Goal: Entertainment & Leisure: Browse casually

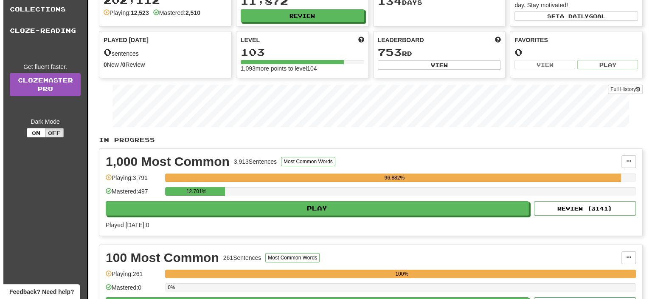
scroll to position [85, 0]
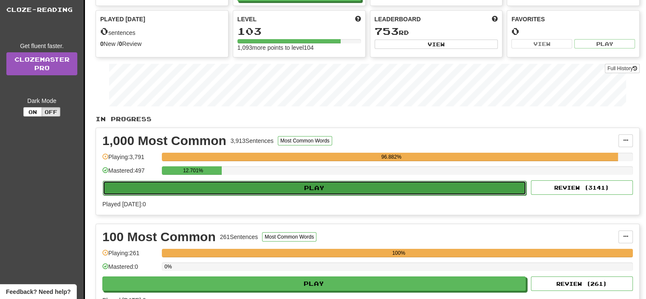
click at [316, 186] on button "Play" at bounding box center [314, 187] width 423 height 14
select select "**"
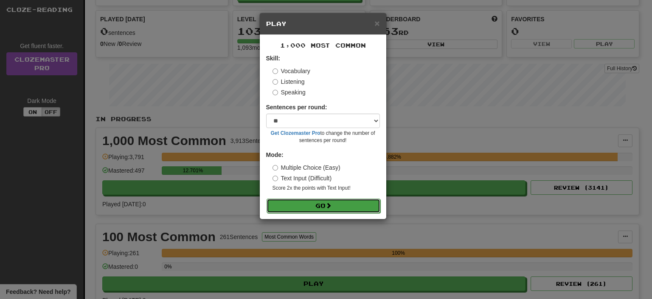
click at [324, 205] on button "Go" at bounding box center [324, 205] width 114 height 14
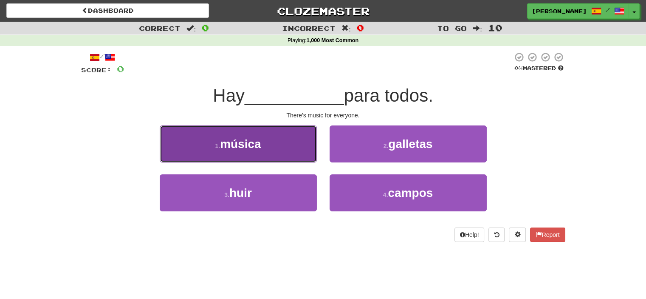
click at [245, 146] on span "música" at bounding box center [240, 143] width 41 height 13
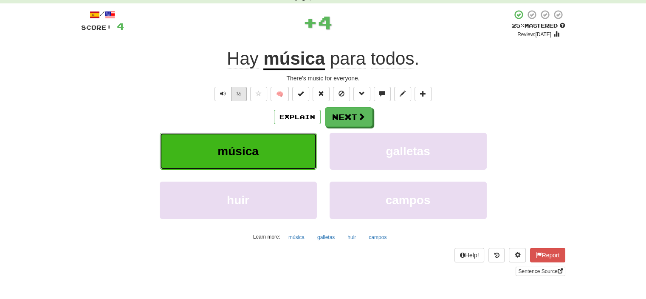
scroll to position [85, 0]
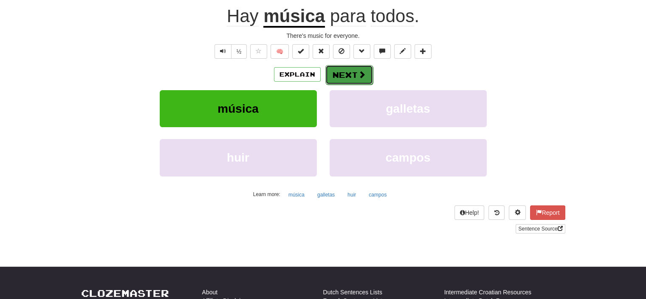
click at [344, 79] on button "Next" at bounding box center [349, 75] width 48 height 20
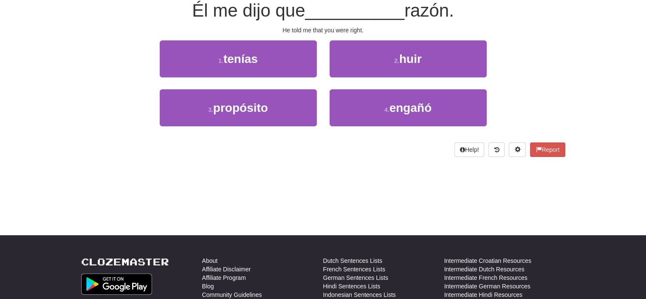
scroll to position [79, 0]
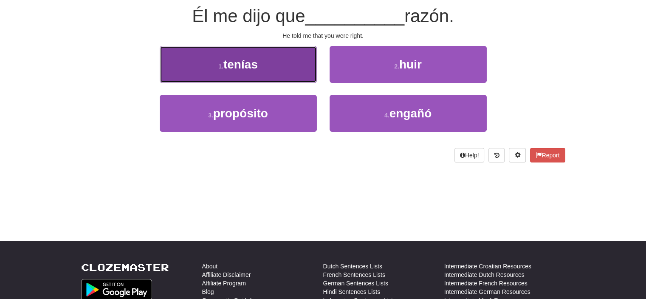
click at [267, 67] on button "1 . tenías" at bounding box center [238, 64] width 157 height 37
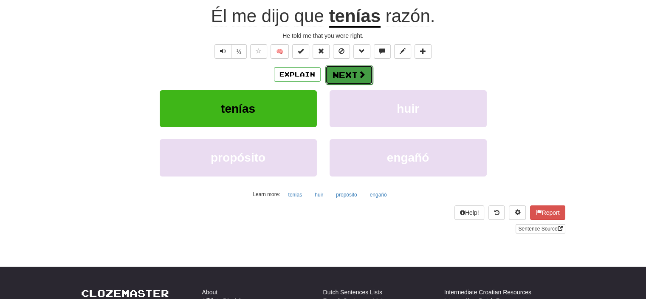
click at [356, 70] on button "Next" at bounding box center [349, 75] width 48 height 20
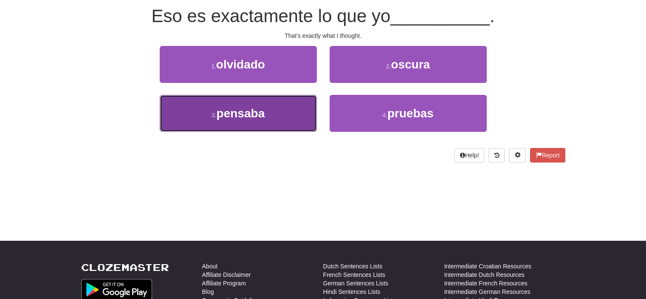
click at [248, 107] on span "pensaba" at bounding box center [241, 113] width 48 height 13
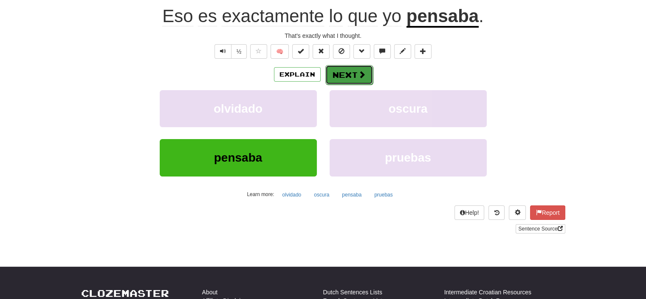
click at [346, 74] on button "Next" at bounding box center [349, 75] width 48 height 20
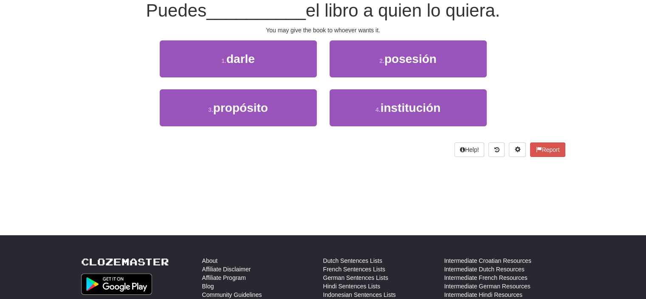
scroll to position [79, 0]
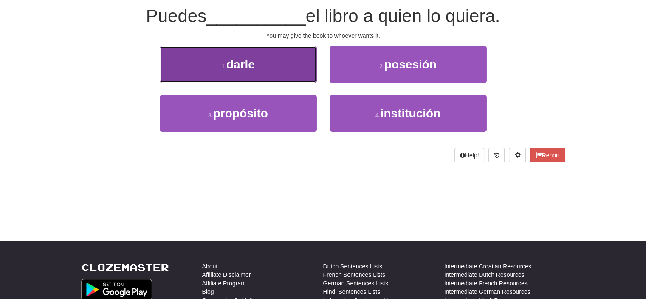
click at [219, 57] on button "1 . darle" at bounding box center [238, 64] width 157 height 37
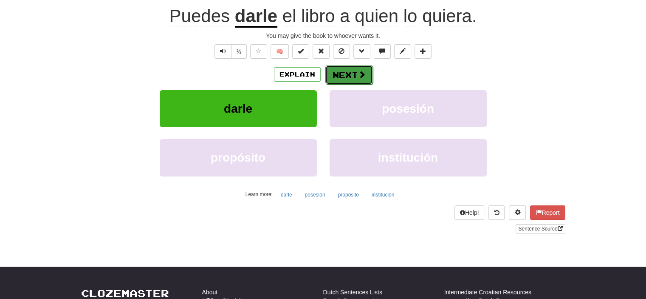
click at [346, 74] on button "Next" at bounding box center [349, 75] width 48 height 20
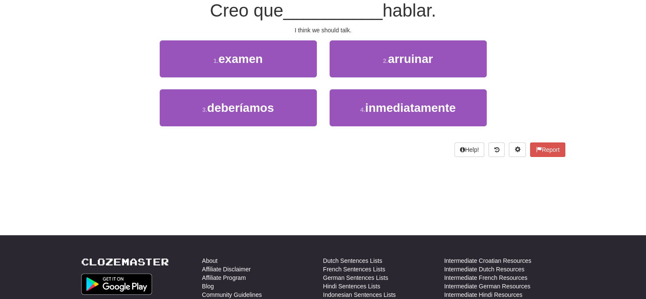
scroll to position [79, 0]
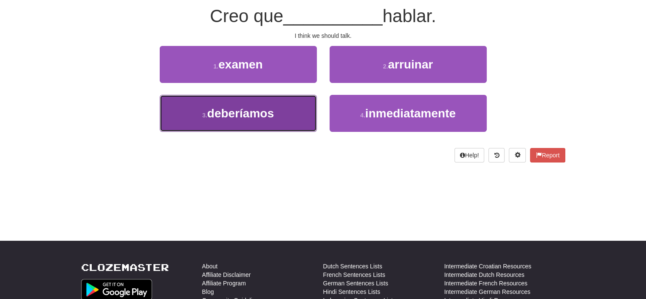
click at [248, 114] on span "deberíamos" at bounding box center [240, 113] width 67 height 13
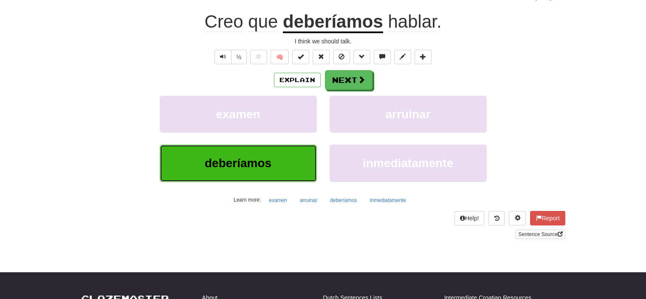
scroll to position [85, 0]
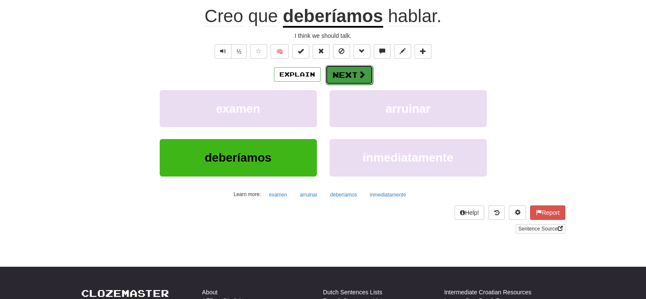
click at [350, 72] on button "Next" at bounding box center [349, 75] width 48 height 20
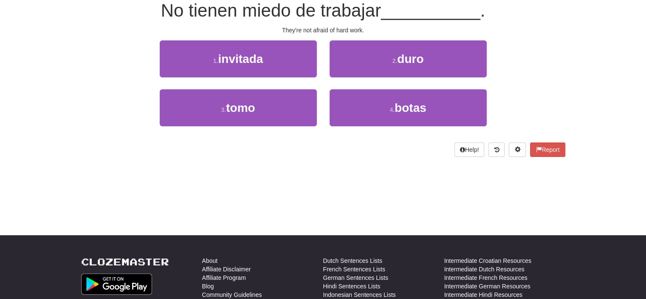
scroll to position [79, 0]
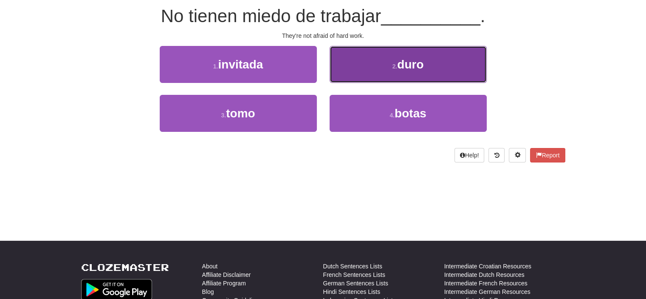
click at [355, 65] on button "2 . duro" at bounding box center [408, 64] width 157 height 37
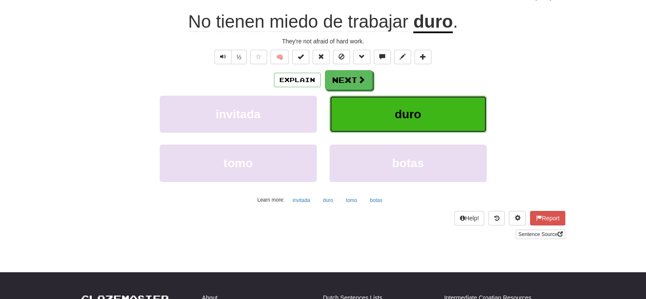
scroll to position [85, 0]
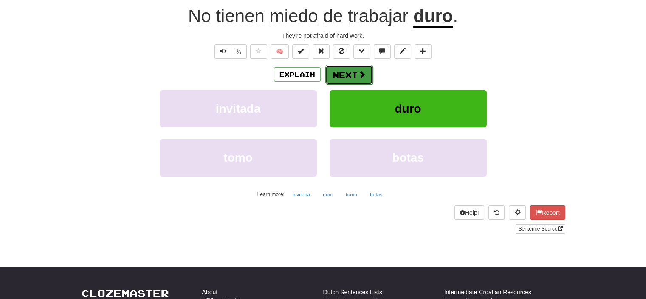
click at [347, 74] on button "Next" at bounding box center [349, 75] width 48 height 20
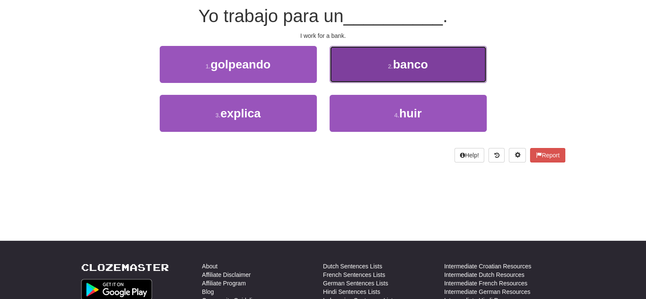
click at [363, 75] on button "2 . banco" at bounding box center [408, 64] width 157 height 37
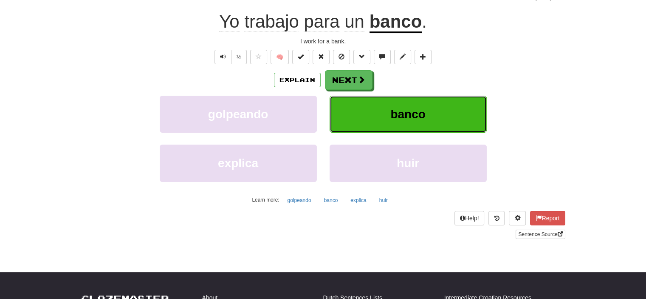
scroll to position [85, 0]
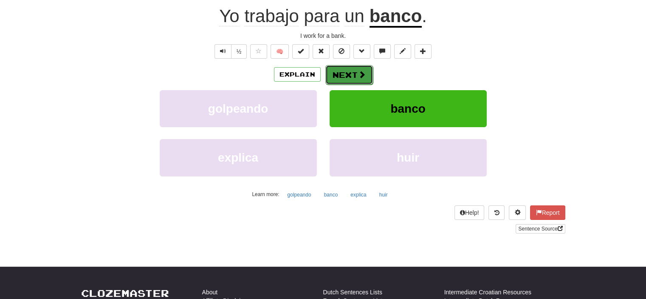
click at [339, 74] on button "Next" at bounding box center [349, 75] width 48 height 20
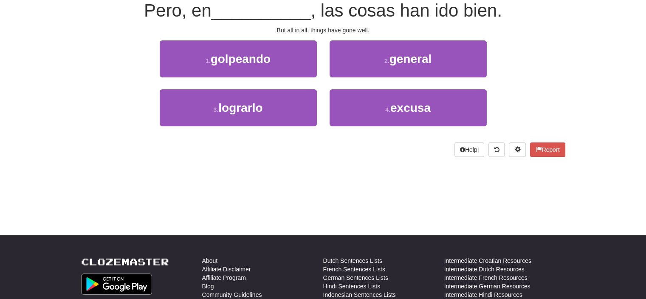
scroll to position [79, 0]
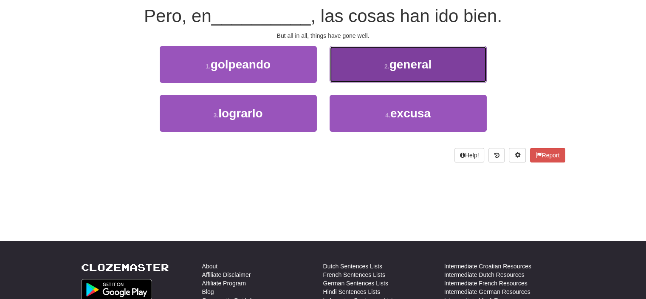
click at [377, 69] on button "2 . general" at bounding box center [408, 64] width 157 height 37
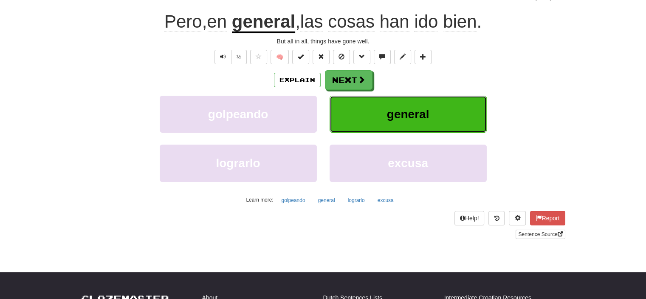
scroll to position [85, 0]
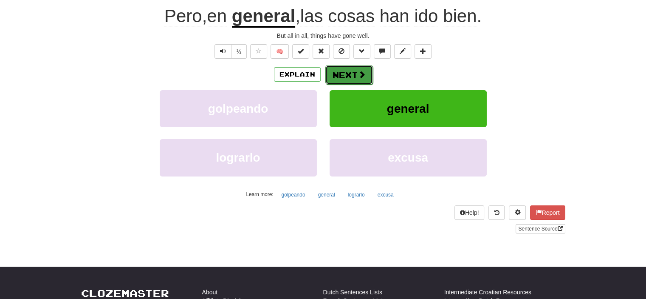
click at [353, 73] on button "Next" at bounding box center [349, 75] width 48 height 20
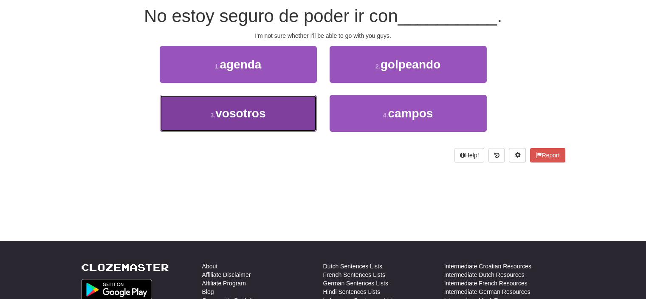
click at [279, 110] on button "3 . vosotros" at bounding box center [238, 113] width 157 height 37
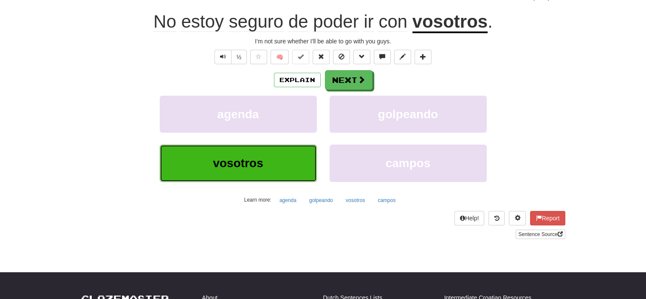
scroll to position [85, 0]
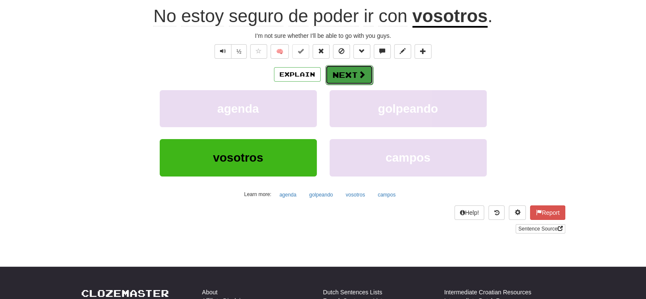
click at [350, 76] on button "Next" at bounding box center [349, 75] width 48 height 20
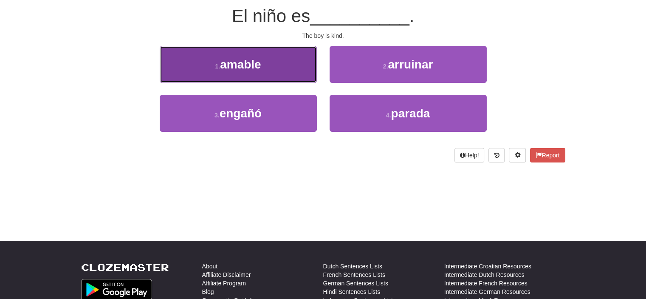
click at [279, 68] on button "1 . amable" at bounding box center [238, 64] width 157 height 37
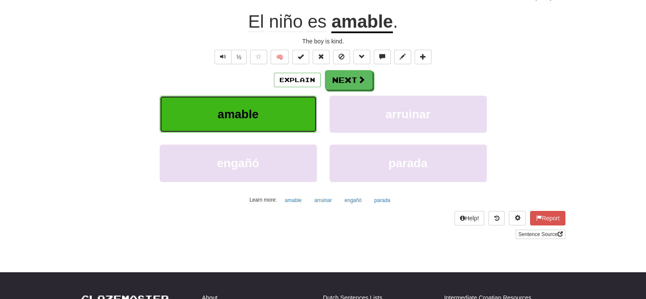
scroll to position [85, 0]
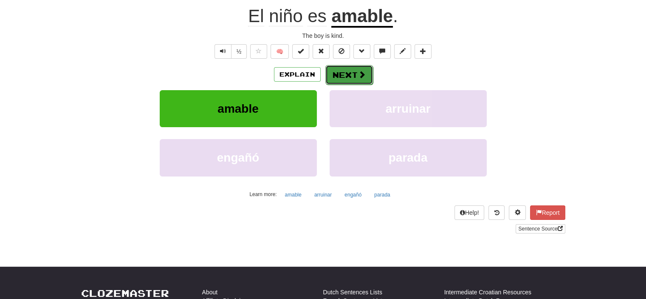
click at [338, 68] on button "Next" at bounding box center [349, 75] width 48 height 20
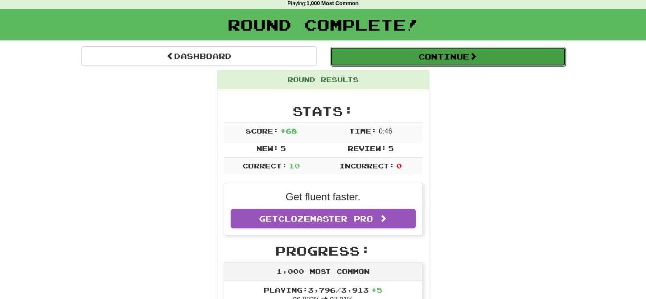
click at [469, 57] on button "Continue" at bounding box center [448, 57] width 236 height 20
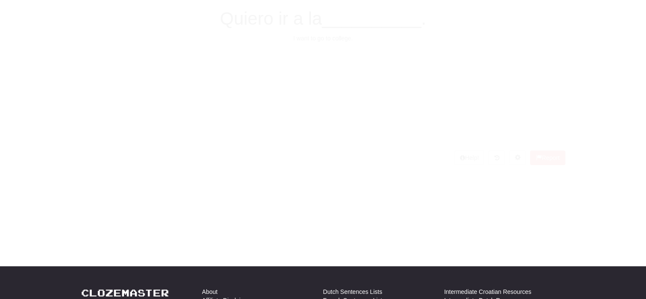
scroll to position [37, 0]
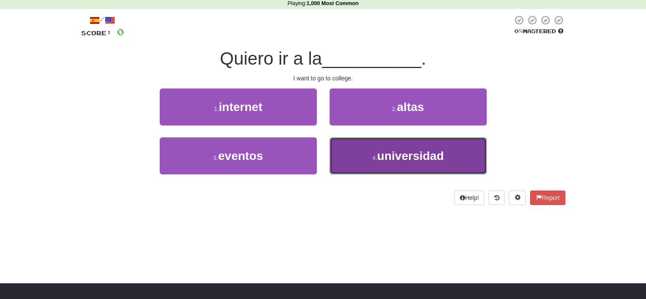
click at [377, 150] on button "4 . universidad" at bounding box center [408, 155] width 157 height 37
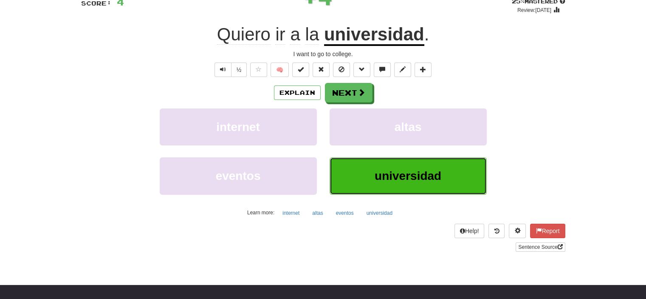
scroll to position [79, 0]
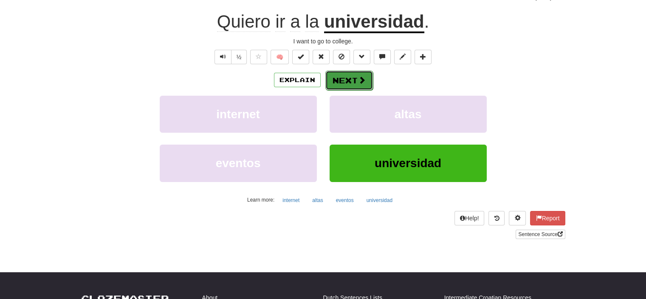
click at [338, 71] on button "Next" at bounding box center [349, 80] width 48 height 20
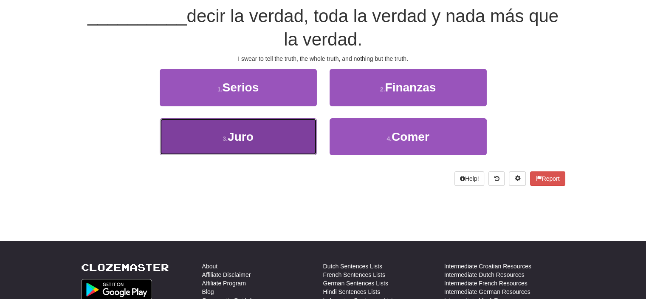
click at [265, 119] on button "3 . Juro" at bounding box center [238, 136] width 157 height 37
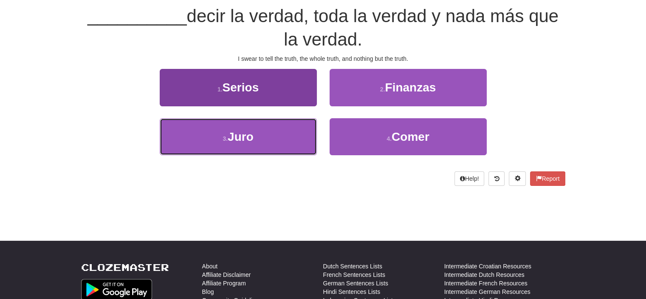
scroll to position [85, 0]
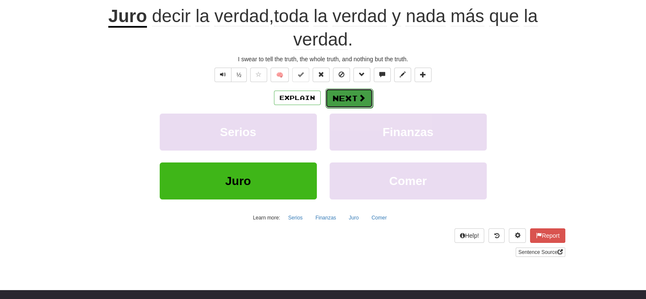
click at [348, 92] on button "Next" at bounding box center [349, 98] width 48 height 20
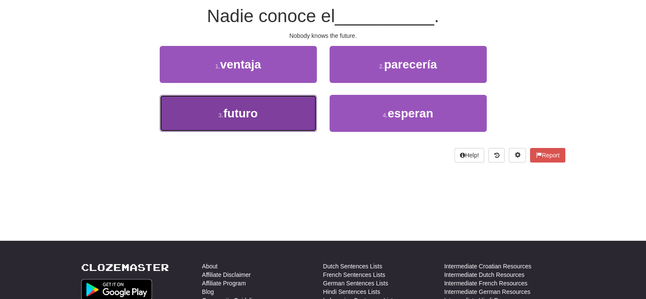
click at [273, 112] on button "3 . futuro" at bounding box center [238, 113] width 157 height 37
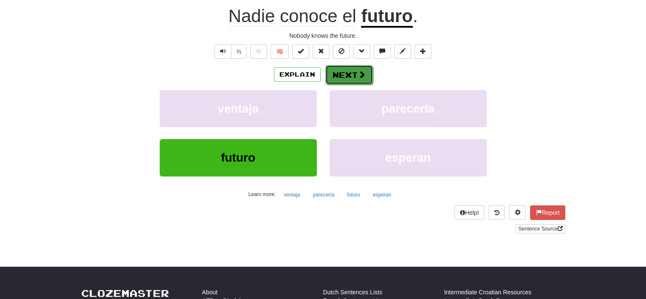
click at [342, 72] on button "Next" at bounding box center [349, 75] width 48 height 20
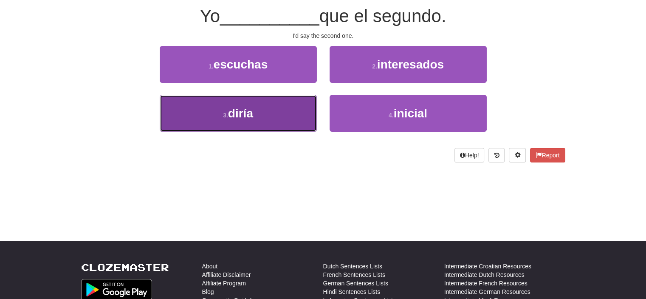
click at [278, 115] on button "3 . diría" at bounding box center [238, 113] width 157 height 37
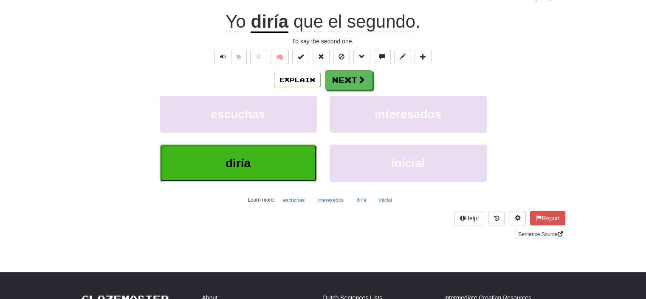
scroll to position [85, 0]
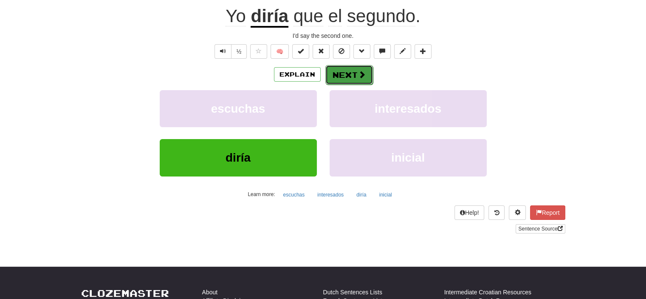
click at [338, 74] on button "Next" at bounding box center [349, 75] width 48 height 20
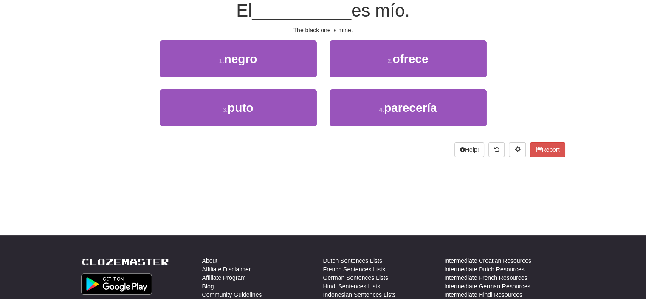
scroll to position [79, 0]
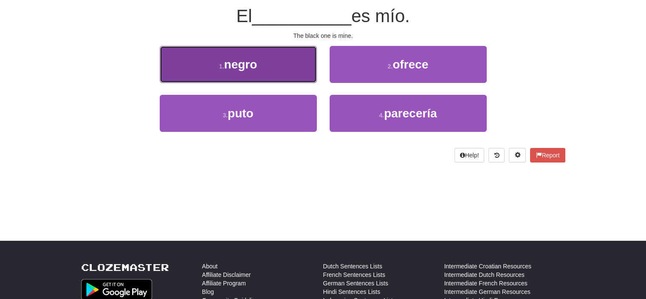
click at [306, 63] on button "1 . negro" at bounding box center [238, 64] width 157 height 37
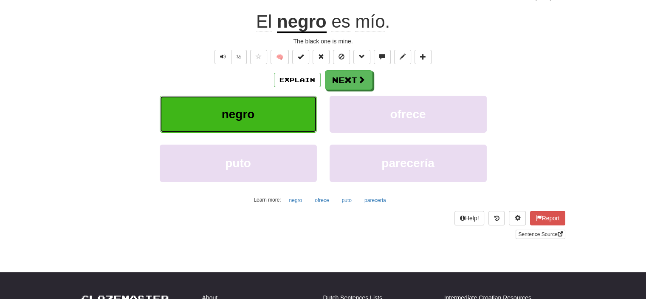
scroll to position [85, 0]
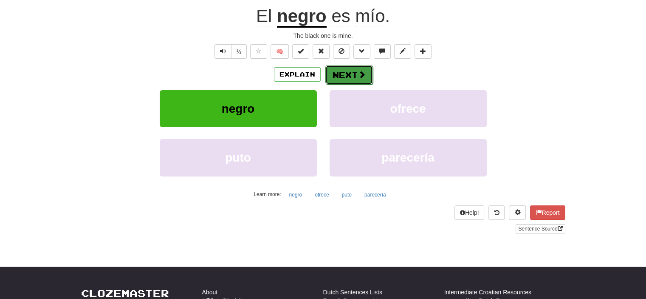
click at [348, 69] on button "Next" at bounding box center [349, 75] width 48 height 20
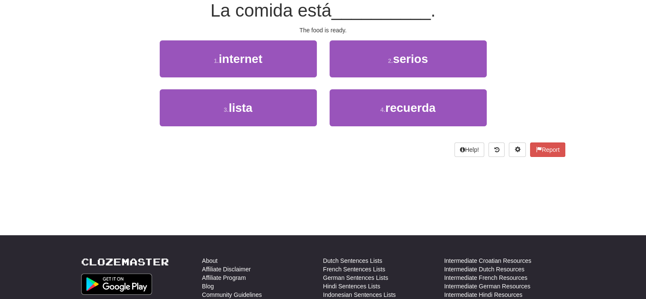
scroll to position [79, 0]
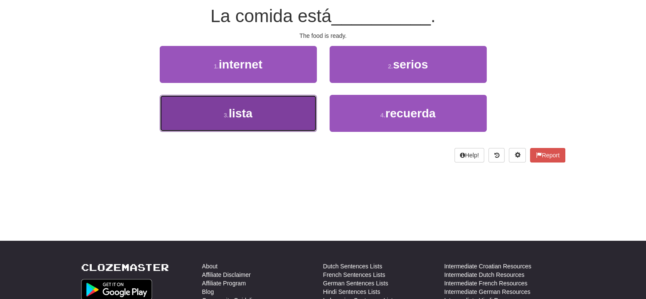
click at [283, 107] on button "3 . lista" at bounding box center [238, 113] width 157 height 37
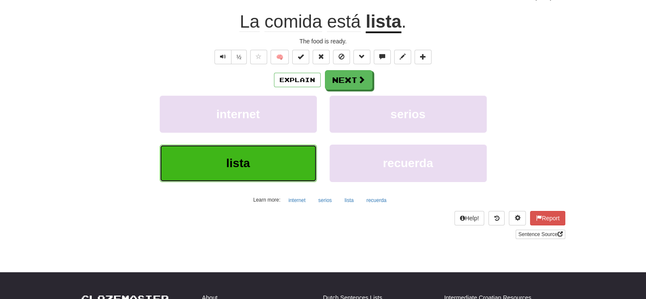
scroll to position [85, 0]
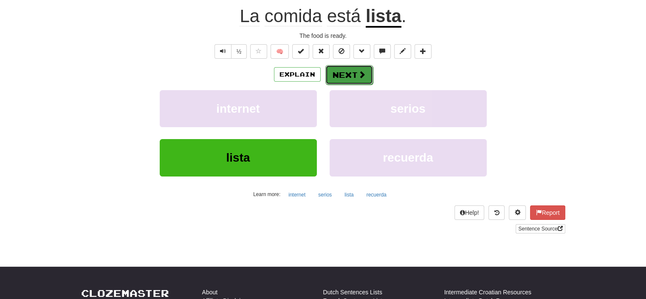
click at [346, 72] on button "Next" at bounding box center [349, 75] width 48 height 20
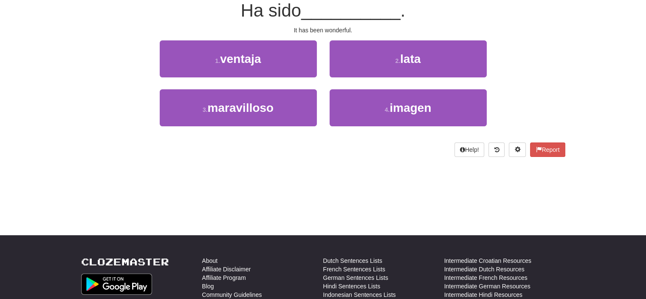
scroll to position [79, 0]
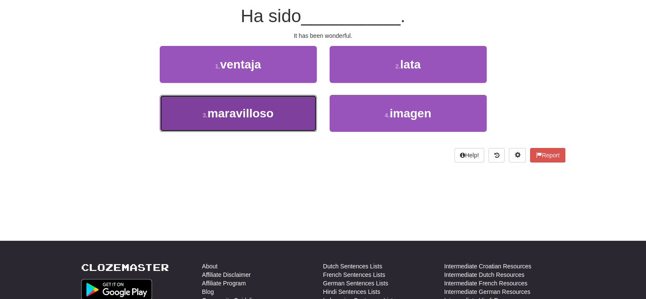
click at [278, 110] on button "3 . maravilloso" at bounding box center [238, 113] width 157 height 37
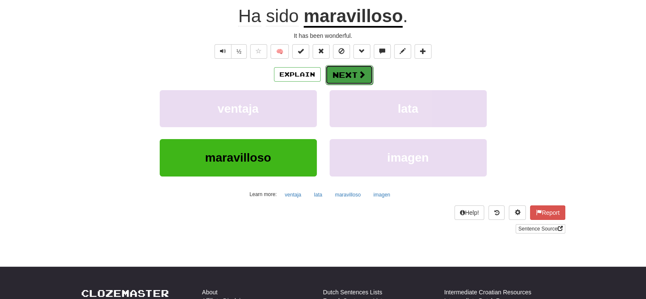
click at [348, 76] on button "Next" at bounding box center [349, 75] width 48 height 20
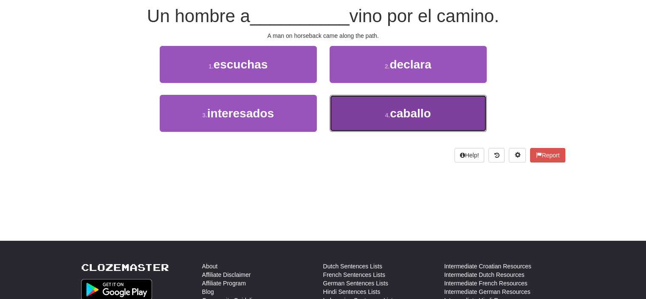
click at [374, 112] on button "4 . caballo" at bounding box center [408, 113] width 157 height 37
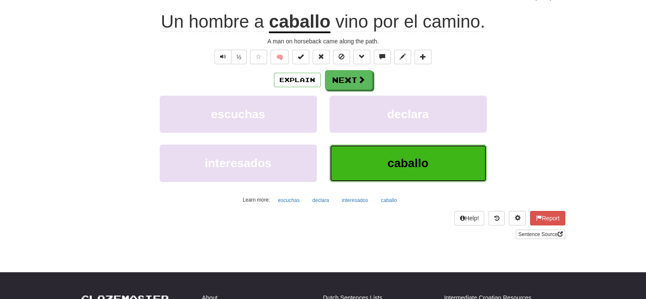
scroll to position [85, 0]
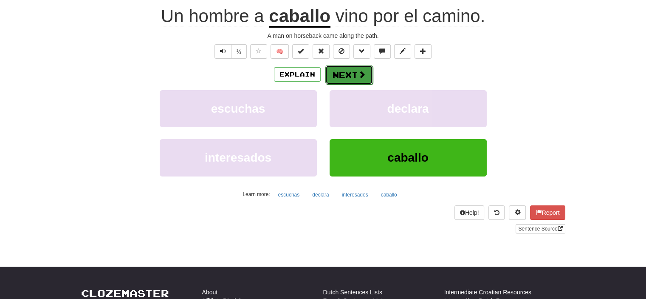
click at [342, 71] on button "Next" at bounding box center [349, 75] width 48 height 20
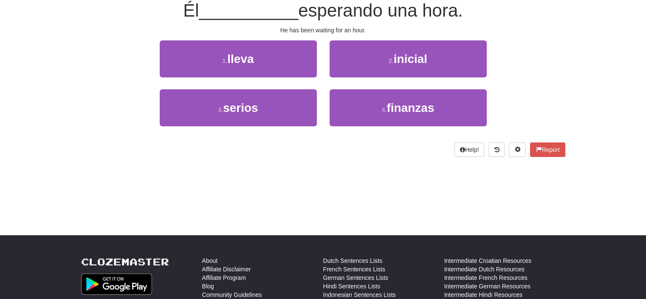
scroll to position [79, 0]
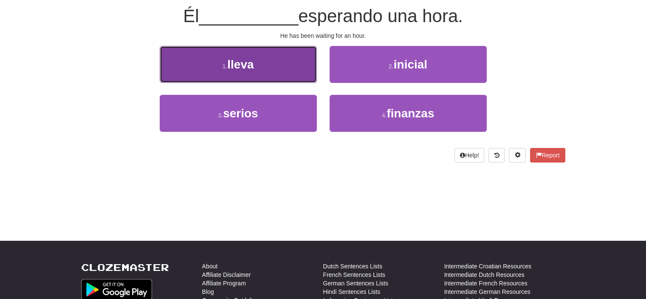
click at [264, 73] on button "1 . lleva" at bounding box center [238, 64] width 157 height 37
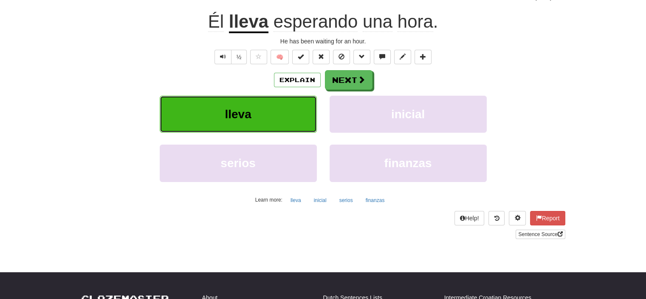
scroll to position [85, 0]
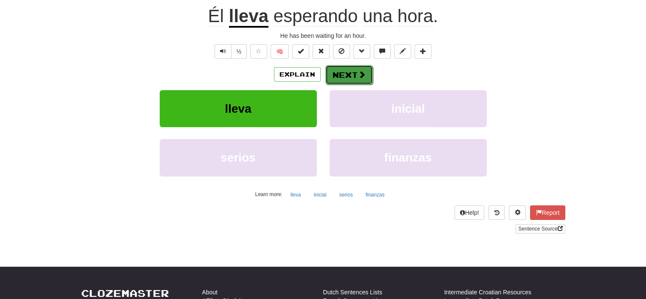
click at [336, 71] on button "Next" at bounding box center [349, 75] width 48 height 20
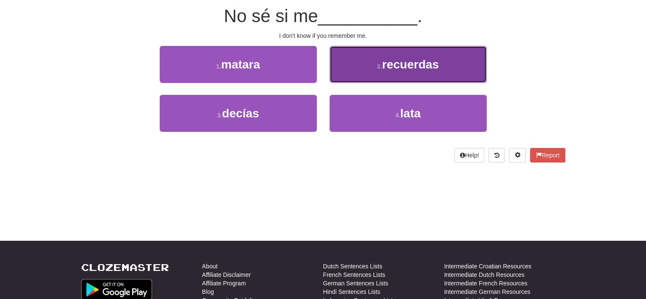
click at [379, 72] on button "2 . recuerdas" at bounding box center [408, 64] width 157 height 37
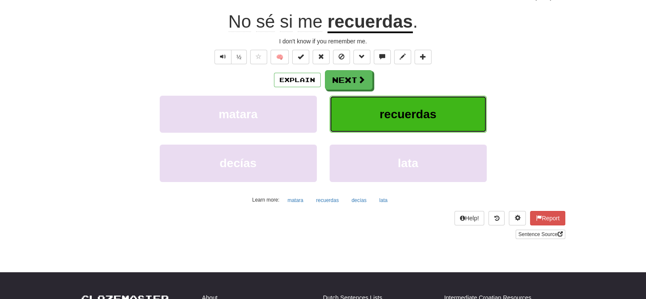
scroll to position [85, 0]
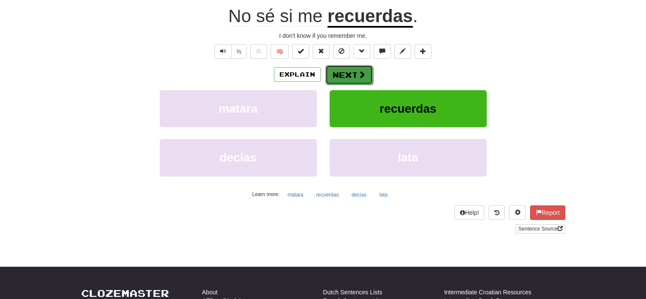
click at [336, 70] on button "Next" at bounding box center [349, 75] width 48 height 20
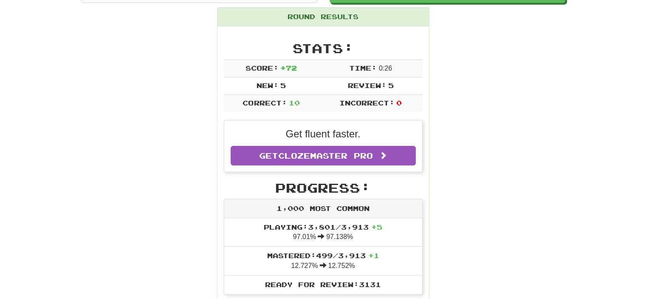
scroll to position [79, 0]
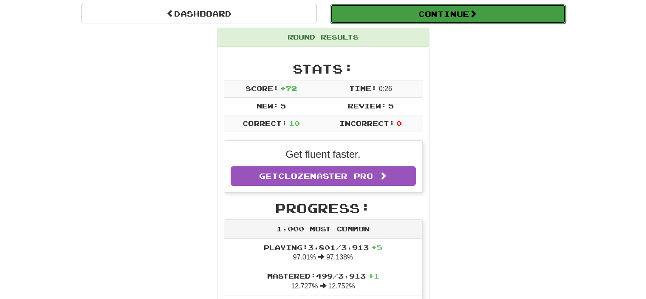
click at [464, 13] on button "Continue" at bounding box center [448, 14] width 236 height 20
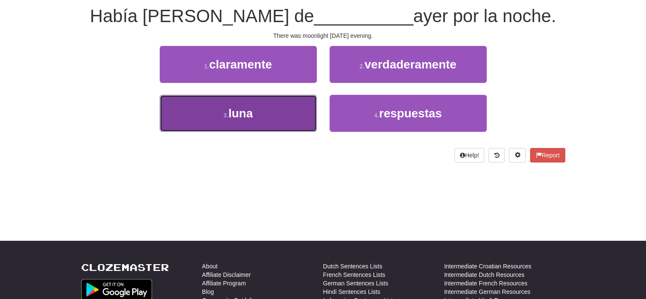
click at [255, 107] on button "3 . luna" at bounding box center [238, 113] width 157 height 37
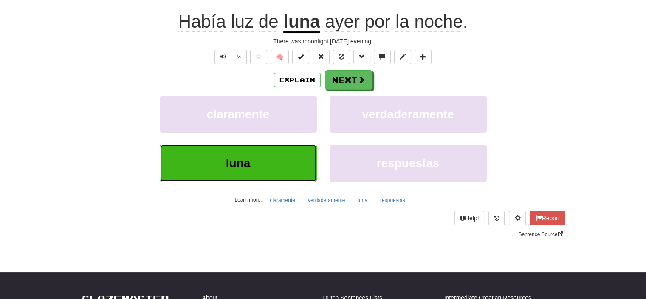
scroll to position [85, 0]
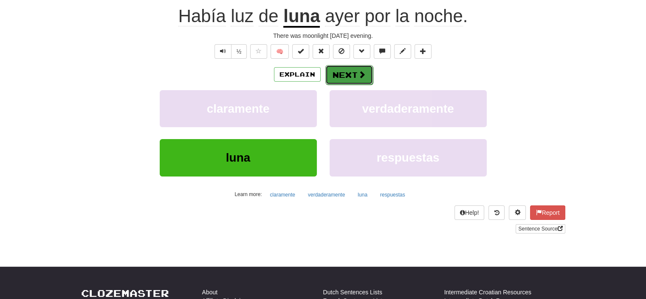
click at [342, 76] on button "Next" at bounding box center [349, 75] width 48 height 20
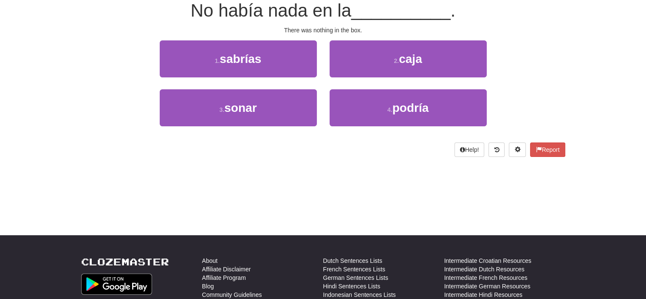
scroll to position [79, 0]
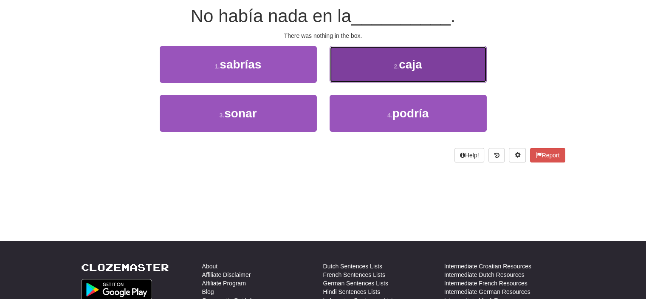
click at [349, 68] on button "2 . caja" at bounding box center [408, 64] width 157 height 37
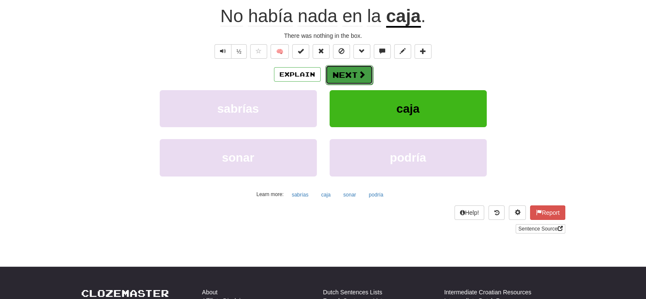
click at [342, 69] on button "Next" at bounding box center [349, 75] width 48 height 20
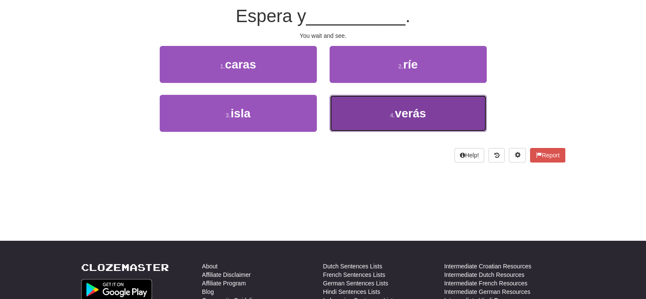
click at [364, 110] on button "4 . verás" at bounding box center [408, 113] width 157 height 37
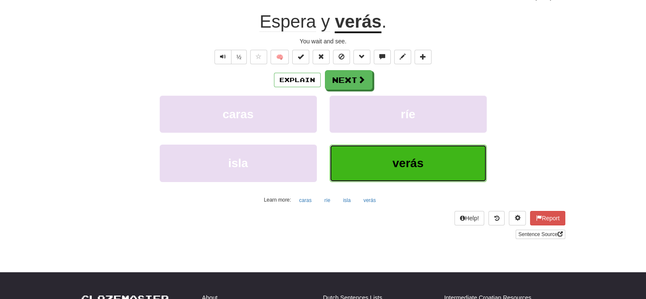
scroll to position [85, 0]
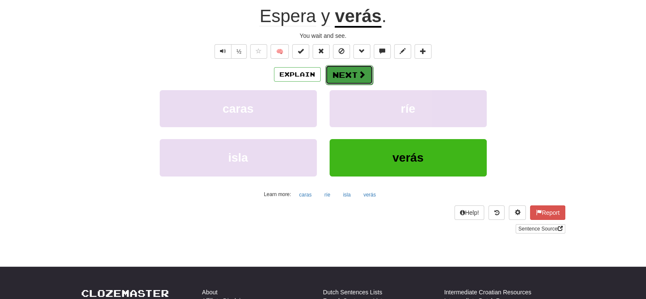
click at [355, 78] on button "Next" at bounding box center [349, 75] width 48 height 20
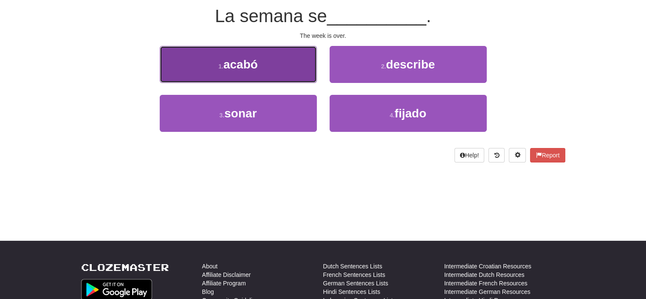
click at [295, 69] on button "1 . acabó" at bounding box center [238, 64] width 157 height 37
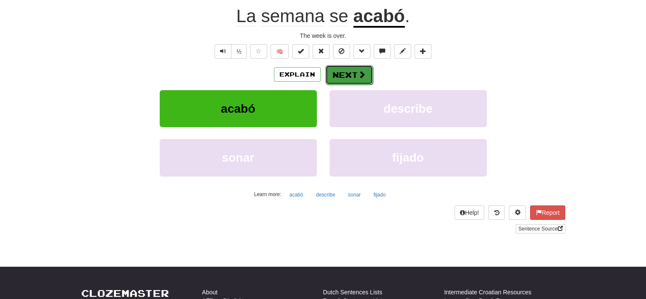
click at [344, 72] on button "Next" at bounding box center [349, 75] width 48 height 20
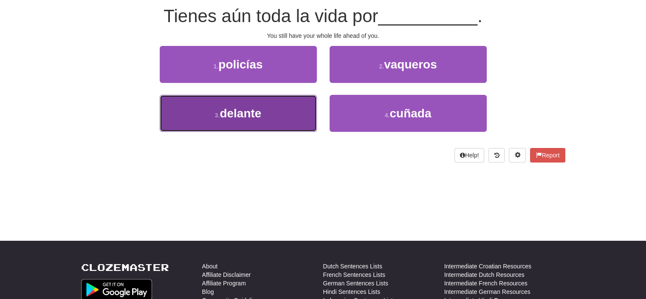
click at [267, 113] on button "3 . delante" at bounding box center [238, 113] width 157 height 37
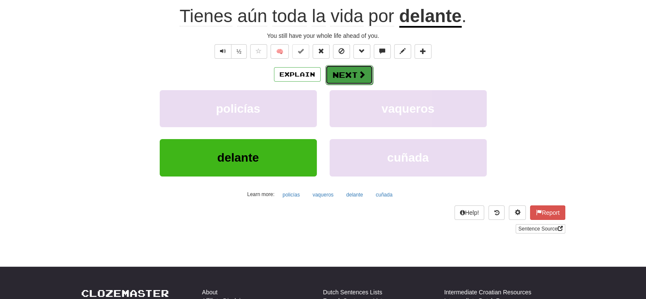
click at [354, 76] on button "Next" at bounding box center [349, 75] width 48 height 20
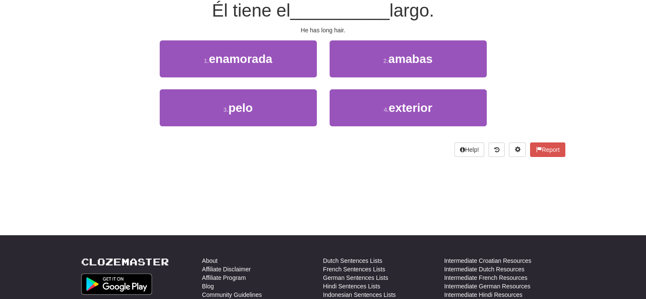
scroll to position [79, 0]
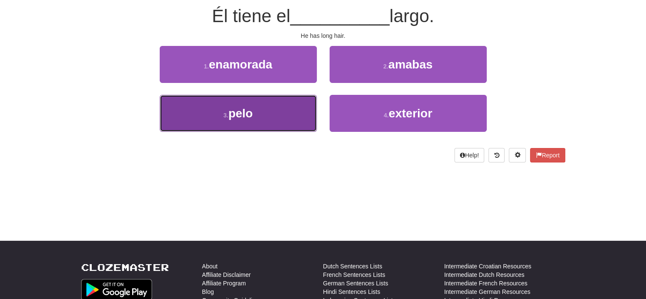
click at [298, 118] on button "3 . pelo" at bounding box center [238, 113] width 157 height 37
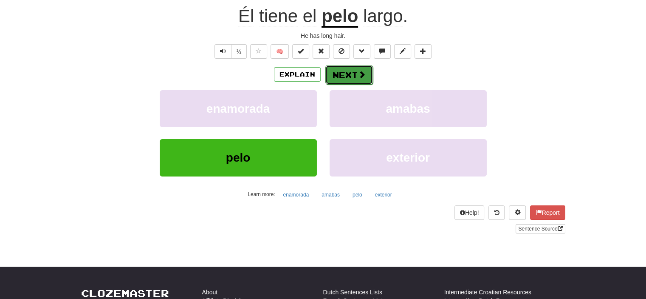
click at [346, 78] on button "Next" at bounding box center [349, 75] width 48 height 20
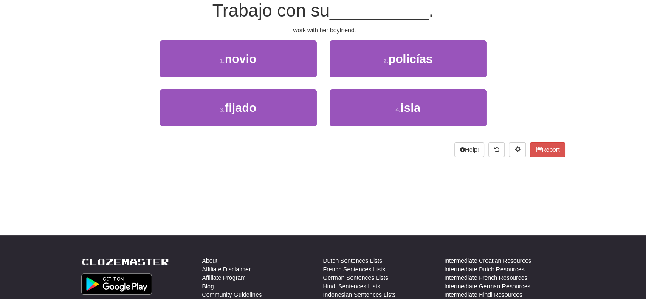
scroll to position [79, 0]
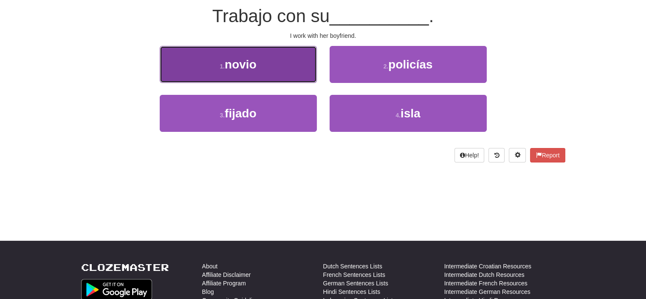
click at [291, 68] on button "1 . novio" at bounding box center [238, 64] width 157 height 37
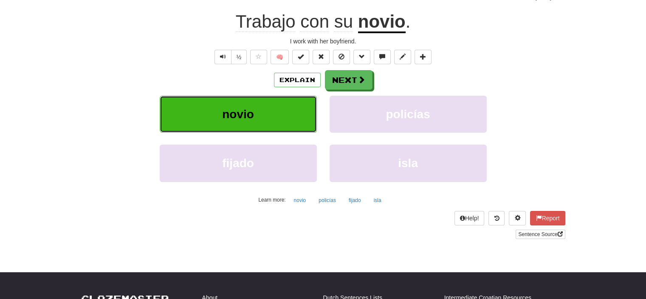
scroll to position [85, 0]
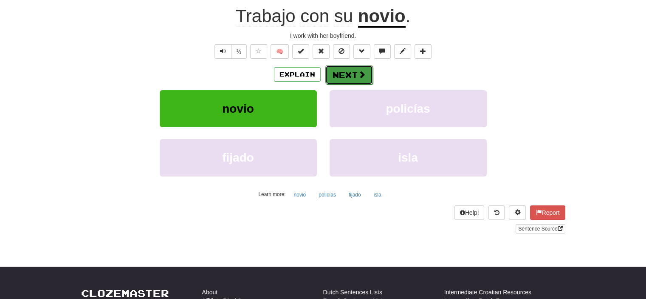
click at [341, 70] on button "Next" at bounding box center [349, 75] width 48 height 20
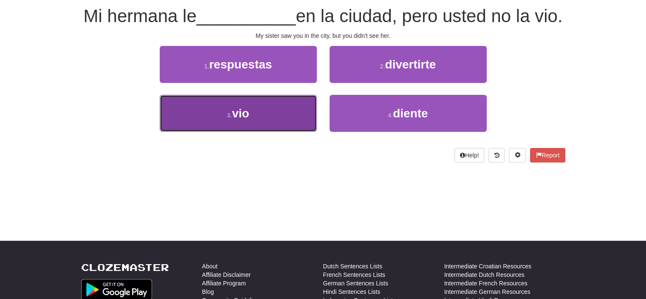
click at [254, 128] on button "3 . vio" at bounding box center [238, 113] width 157 height 37
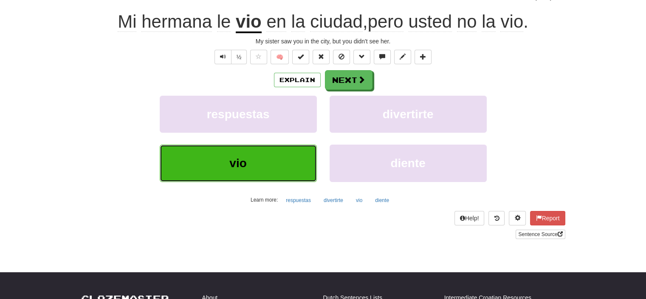
scroll to position [85, 0]
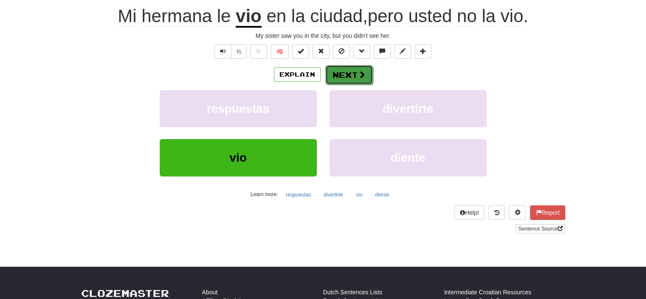
click at [349, 74] on button "Next" at bounding box center [349, 75] width 48 height 20
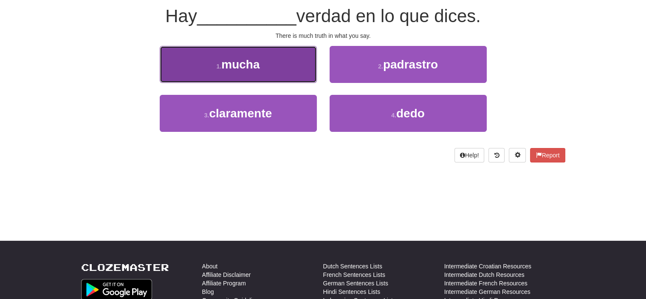
click at [270, 62] on button "1 . mucha" at bounding box center [238, 64] width 157 height 37
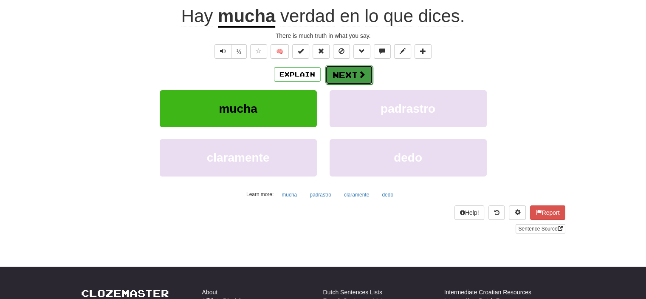
click at [346, 75] on button "Next" at bounding box center [349, 75] width 48 height 20
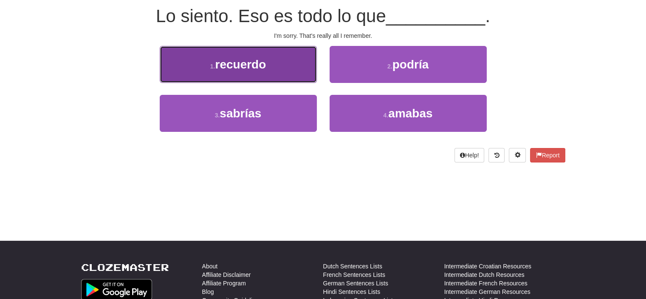
click at [290, 68] on button "1 . recuerdo" at bounding box center [238, 64] width 157 height 37
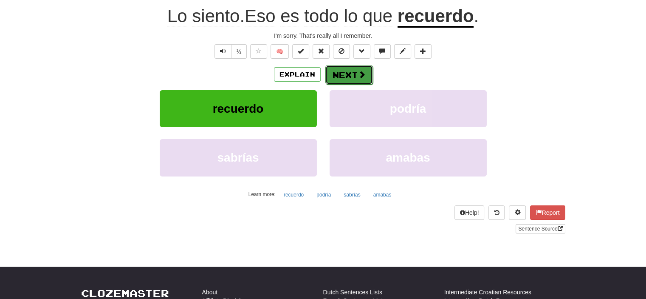
click at [342, 70] on button "Next" at bounding box center [349, 75] width 48 height 20
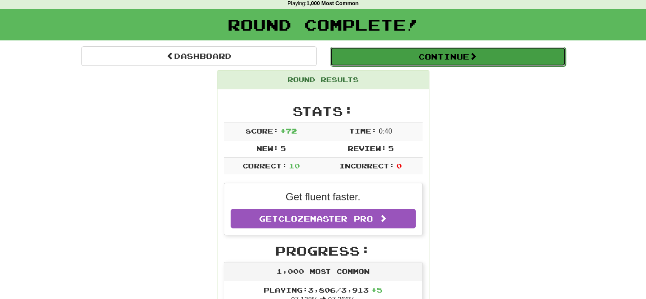
click at [434, 57] on button "Continue" at bounding box center [448, 57] width 236 height 20
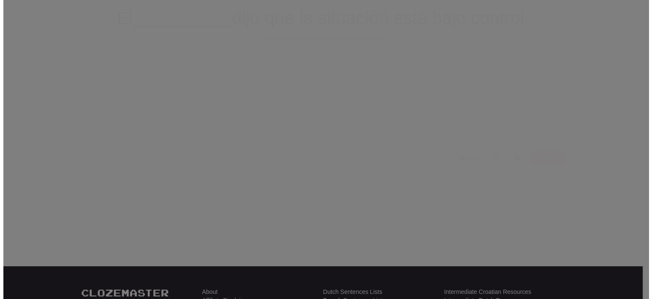
scroll to position [37, 0]
